Goal: Information Seeking & Learning: Learn about a topic

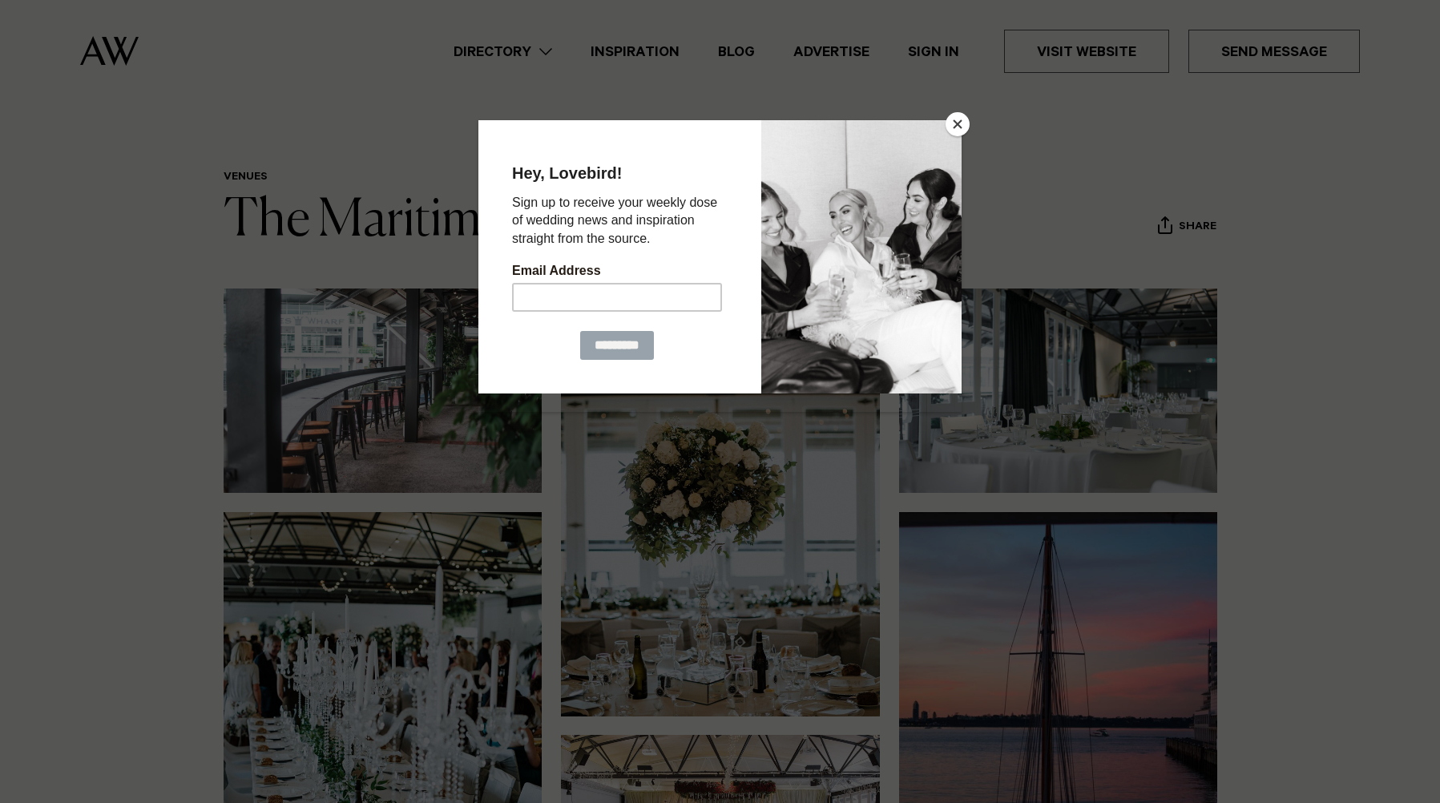
click at [964, 123] on button "Close" at bounding box center [957, 124] width 24 height 24
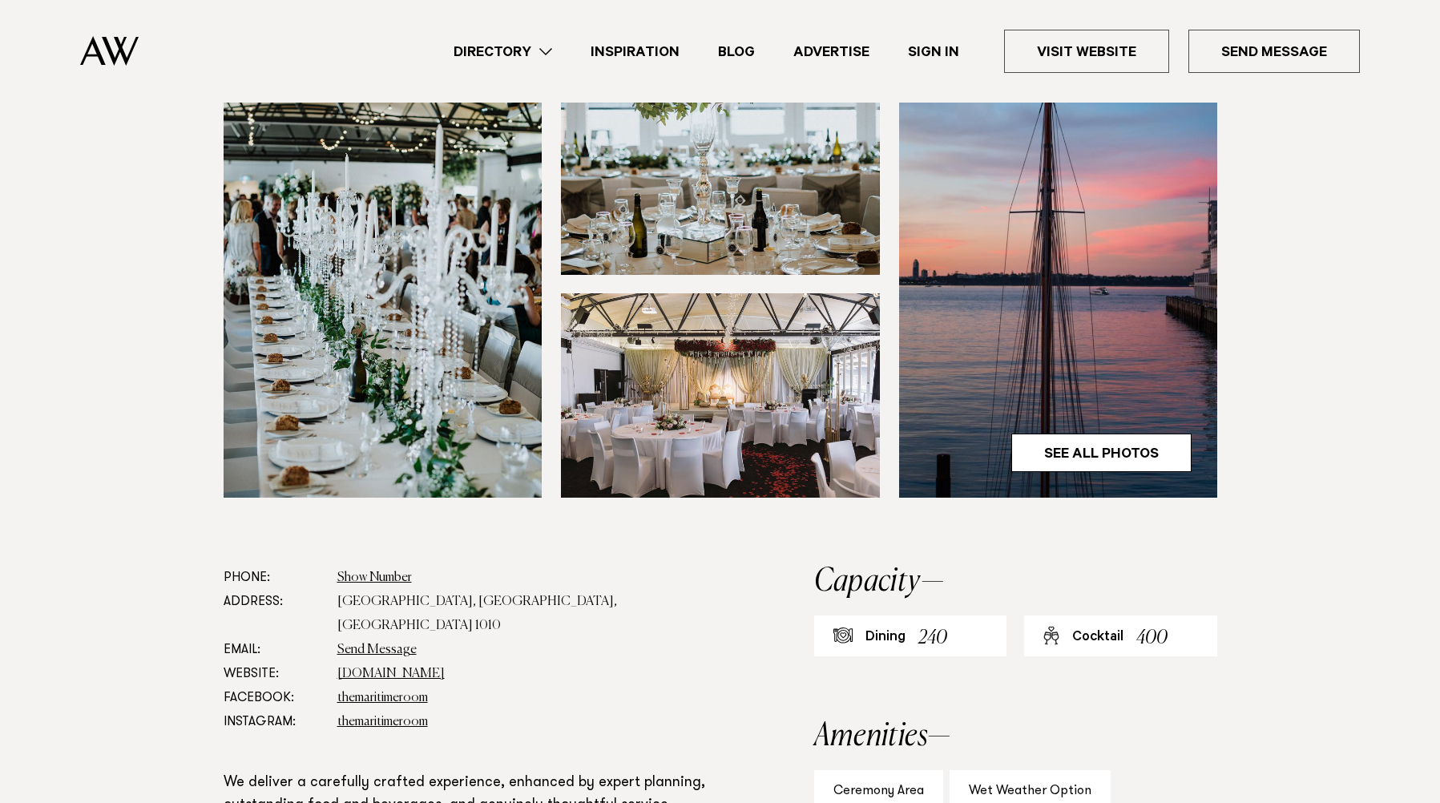
scroll to position [481, 0]
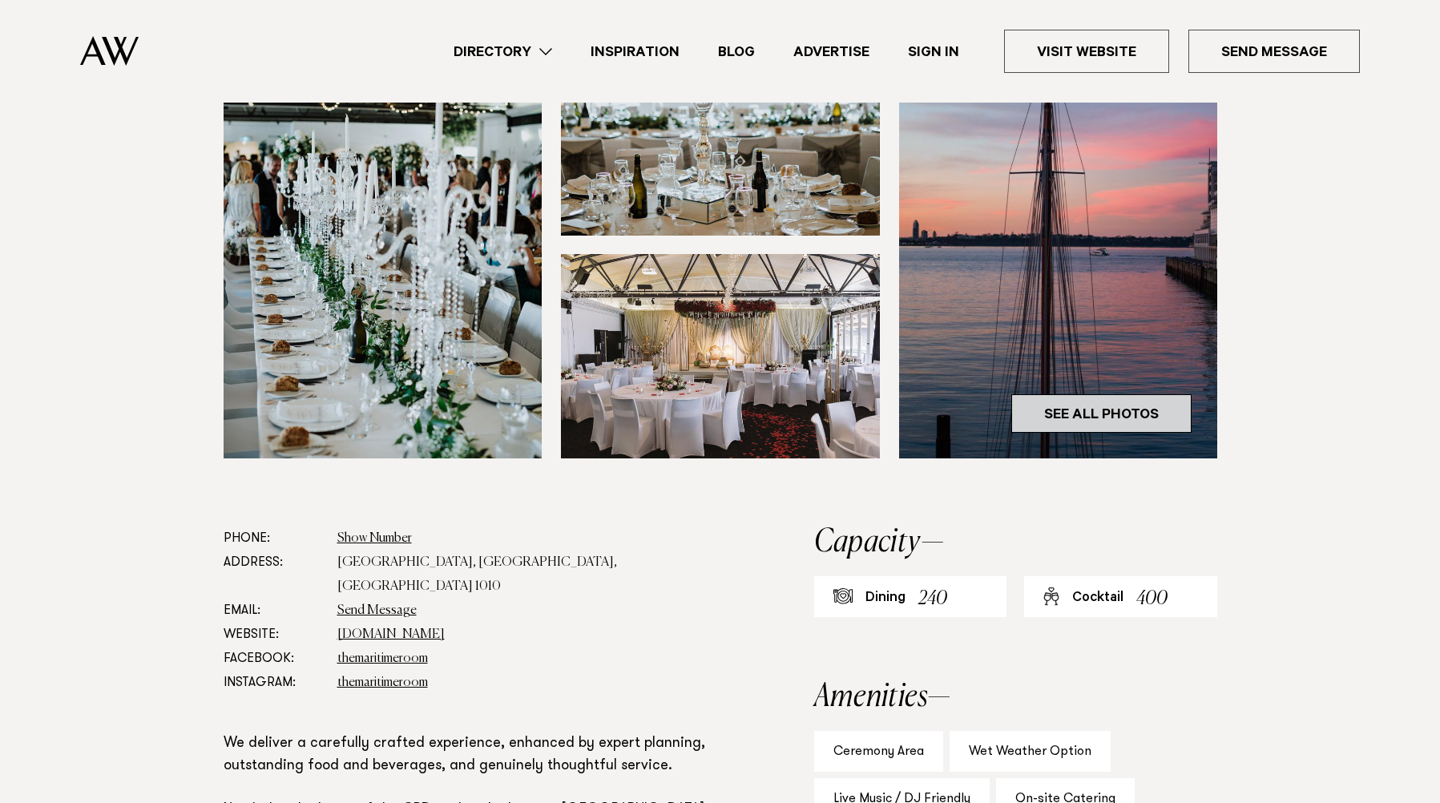
click at [1144, 400] on link "See All Photos" at bounding box center [1101, 413] width 180 height 38
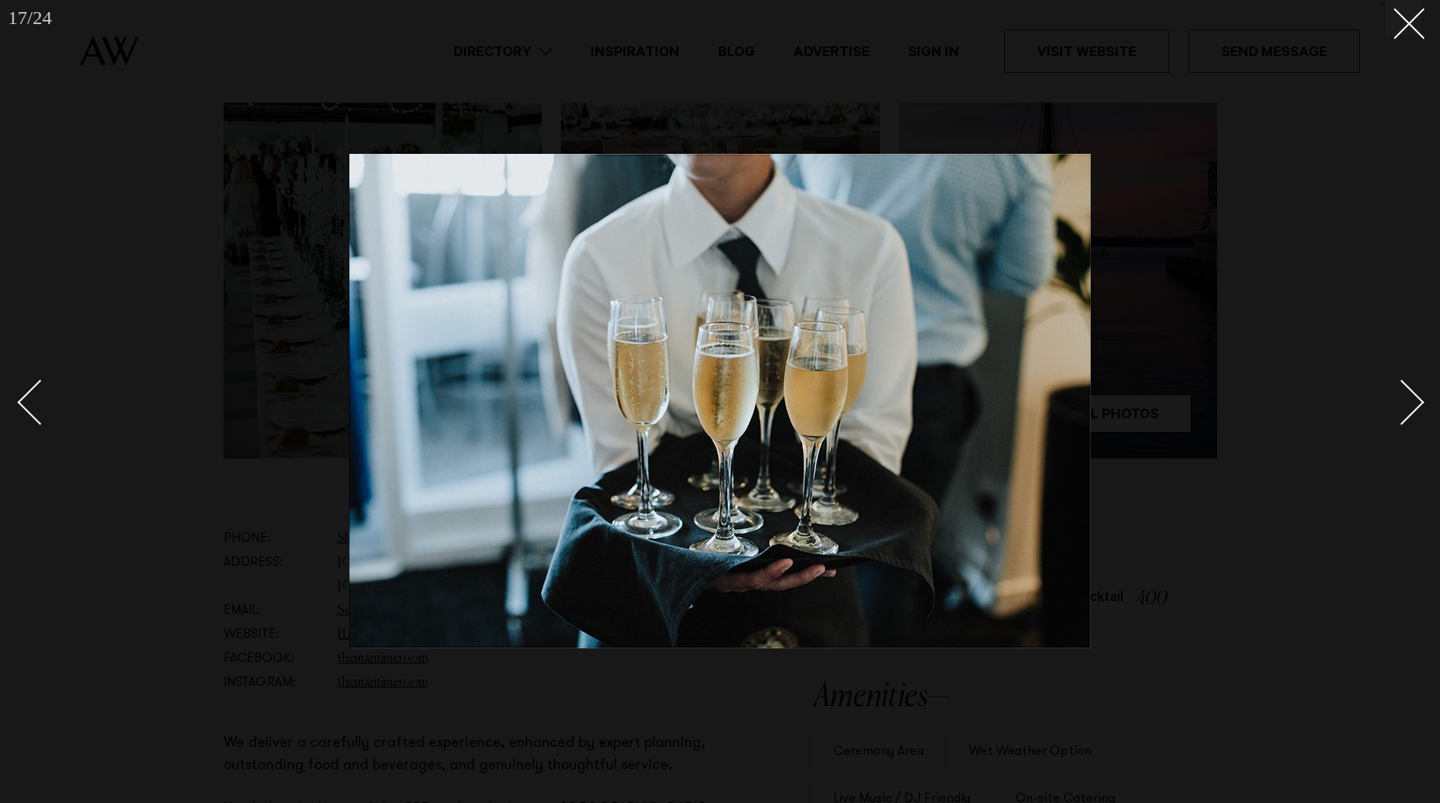
click at [1426, 20] on div at bounding box center [720, 401] width 1440 height 803
